Goal: Information Seeking & Learning: Learn about a topic

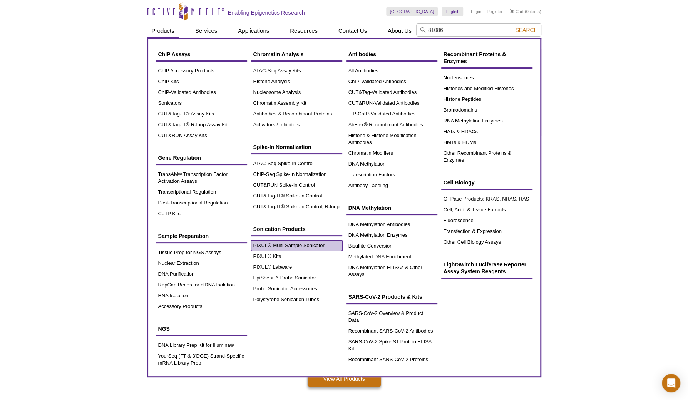
click at [288, 243] on link "PIXUL® Multi-Sample Sonicator" at bounding box center [296, 245] width 91 height 11
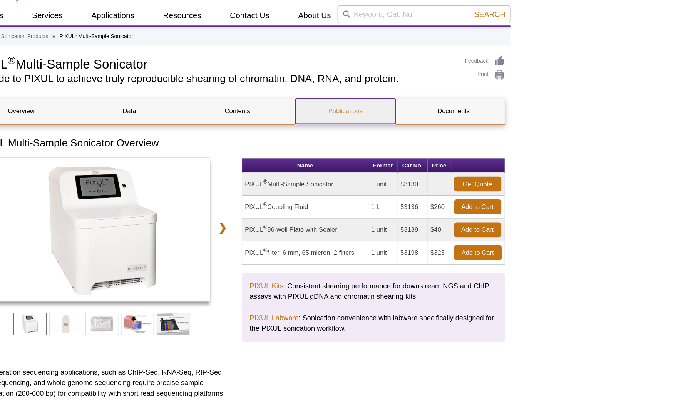
click at [421, 114] on link "Publications" at bounding box center [422, 111] width 72 height 18
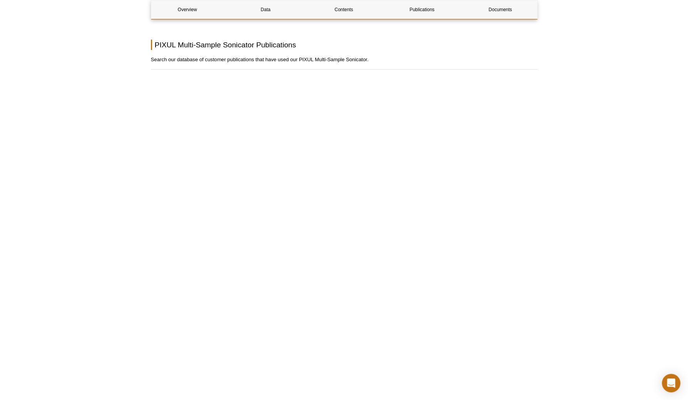
scroll to position [1617, 0]
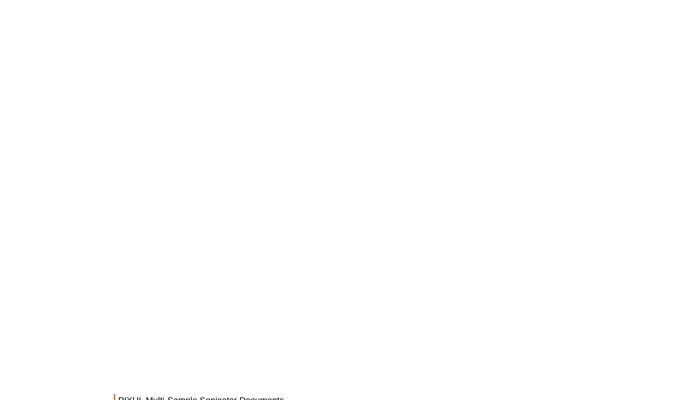
scroll to position [1694, 0]
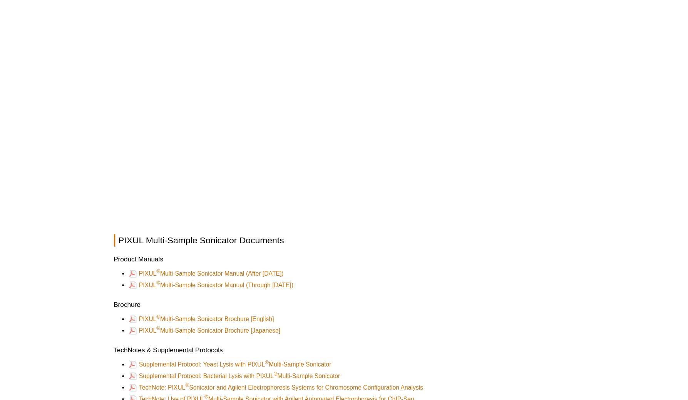
scroll to position [1681, 0]
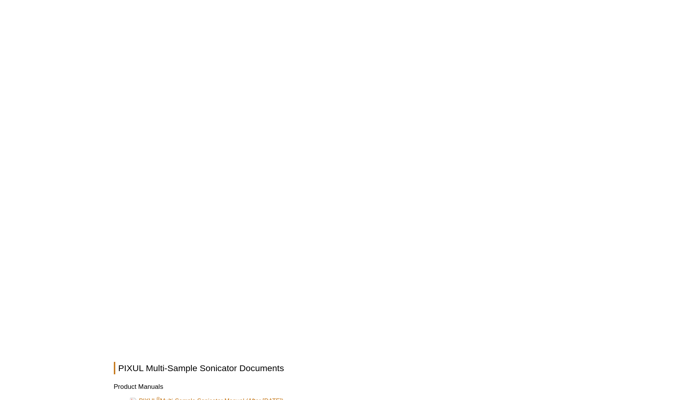
drag, startPoint x: 416, startPoint y: 304, endPoint x: 112, endPoint y: 139, distance: 345.4
